Goal: Information Seeking & Learning: Learn about a topic

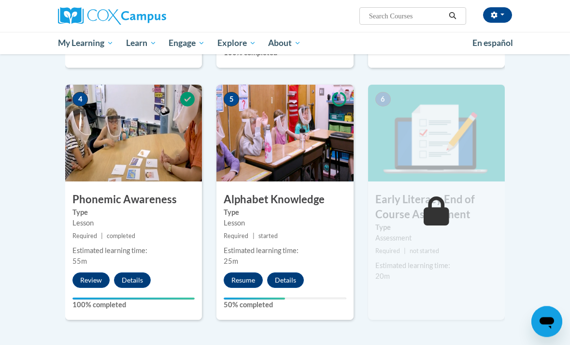
scroll to position [450, 0]
click at [237, 272] on button "Resume" at bounding box center [243, 279] width 39 height 15
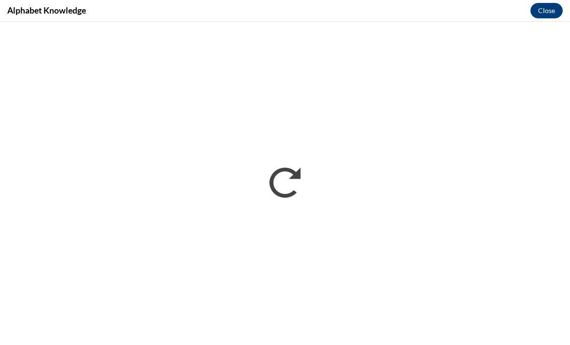
scroll to position [449, 0]
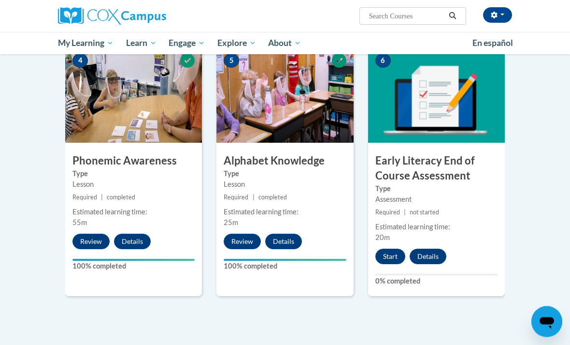
scroll to position [488, 0]
click at [390, 248] on button "Start" at bounding box center [391, 255] width 30 height 15
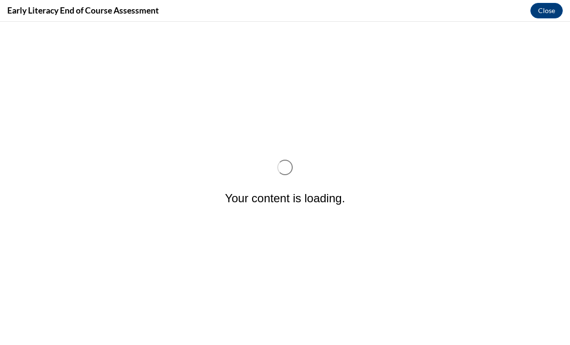
scroll to position [0, 0]
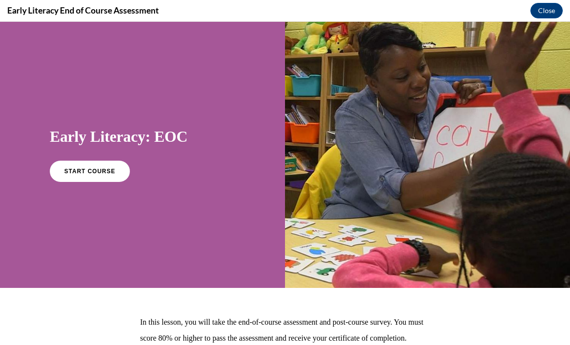
click at [90, 167] on link "START COURSE" at bounding box center [90, 170] width 80 height 21
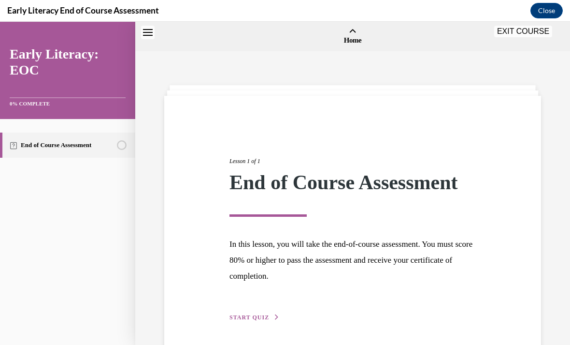
scroll to position [30, 0]
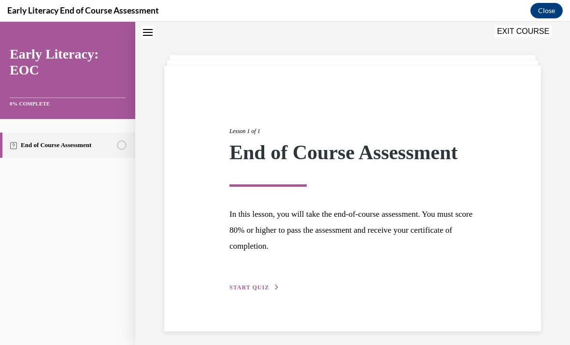
click at [248, 284] on span "START QUIZ" at bounding box center [250, 287] width 40 height 7
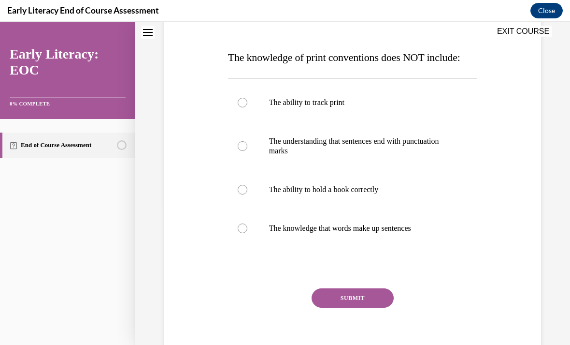
scroll to position [137, 0]
